Goal: Task Accomplishment & Management: Use online tool/utility

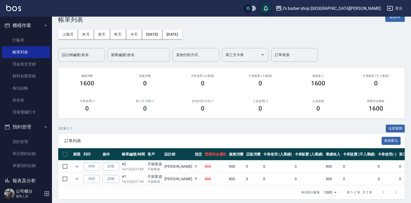
scroll to position [19, 0]
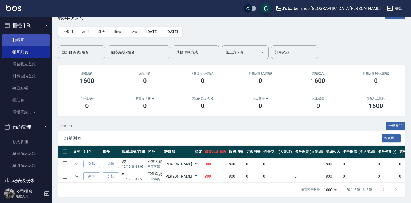
click at [22, 42] on link "打帳單" at bounding box center [26, 40] width 48 height 12
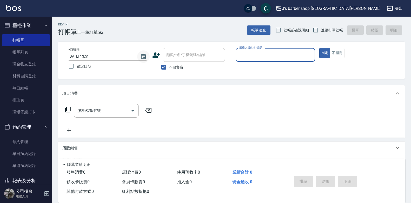
click at [144, 60] on button "Choose date, selected date is 2025-10-12" at bounding box center [143, 56] width 12 height 12
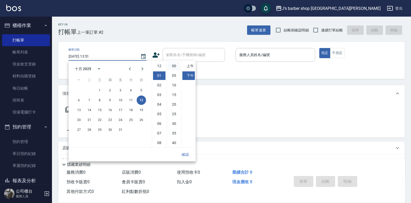
click at [172, 69] on li "00" at bounding box center [174, 66] width 12 height 9
type input "[DATE] 13:00"
click at [184, 154] on button "確認" at bounding box center [185, 155] width 17 height 10
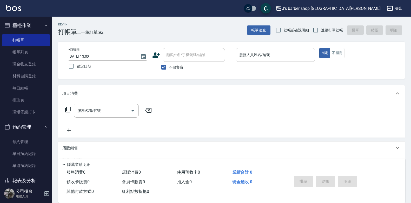
click at [252, 53] on input "服務人員姓名/編號" at bounding box center [275, 54] width 75 height 9
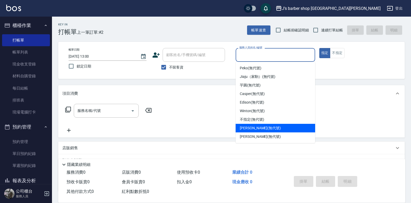
click at [248, 128] on span "[PERSON_NAME] (無代號)" at bounding box center [260, 127] width 41 height 5
type input "[PERSON_NAME](無代號)"
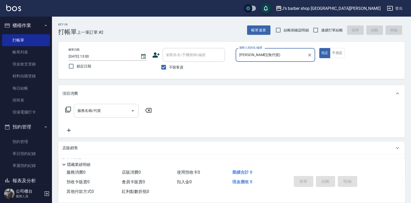
click at [116, 111] on input "服務名稱/代號" at bounding box center [102, 110] width 52 height 9
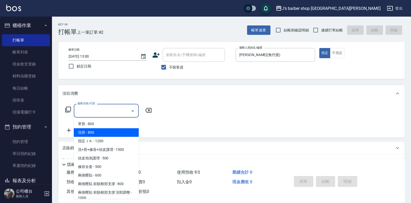
click at [104, 132] on span "洗剪 - 800" at bounding box center [106, 132] width 65 height 9
type input "洗剪(101)"
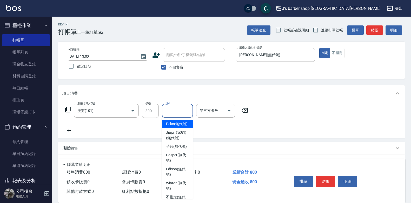
click at [176, 115] on input "洗-1" at bounding box center [177, 110] width 26 height 9
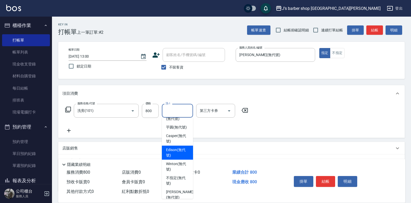
scroll to position [52, 0]
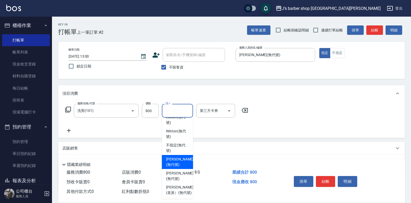
click at [167, 168] on span "[PERSON_NAME] (無代號)" at bounding box center [180, 162] width 28 height 11
type input "[PERSON_NAME](無代號)"
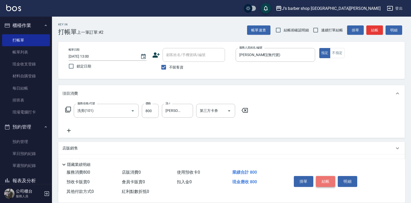
click at [325, 183] on button "結帳" at bounding box center [325, 181] width 19 height 11
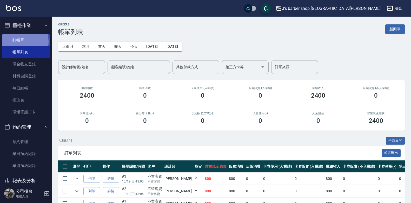
click at [21, 42] on link "打帳單" at bounding box center [26, 40] width 48 height 12
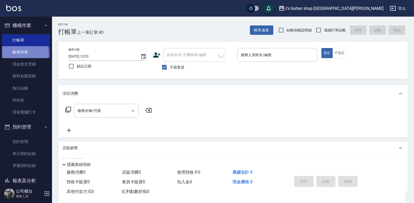
click at [24, 54] on link "帳單列表" at bounding box center [26, 52] width 48 height 12
